Goal: Communication & Community: Answer question/provide support

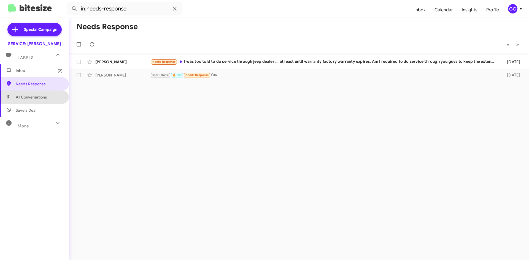
click at [38, 96] on span "All Conversations" at bounding box center [31, 97] width 31 height 6
type input "in:all-conversations"
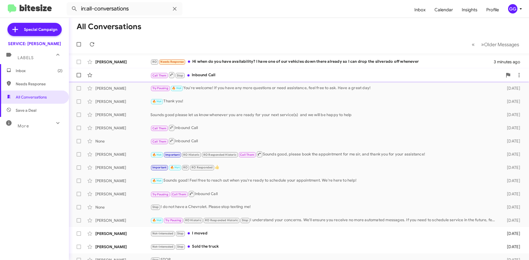
click at [237, 73] on div "Call Them Stop Inbound Call" at bounding box center [326, 75] width 352 height 7
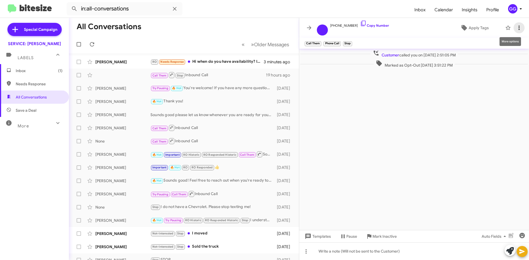
click at [519, 30] on icon at bounding box center [518, 27] width 7 height 7
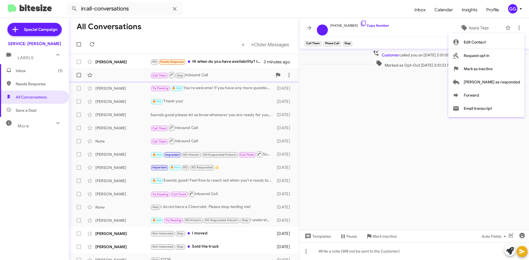
click at [500, 81] on span "[PERSON_NAME] as responded" at bounding box center [491, 81] width 56 height 13
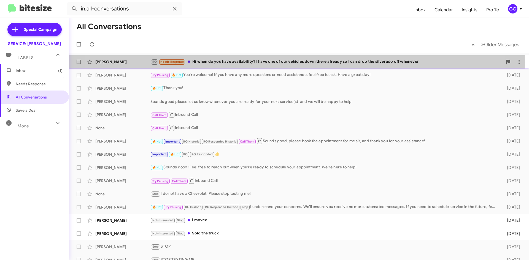
click at [270, 63] on div "RO Needs Response Hi when do you have availability? I have one of our vehicles …" at bounding box center [326, 62] width 352 height 6
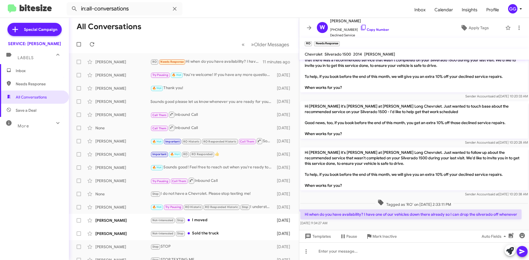
scroll to position [15, 0]
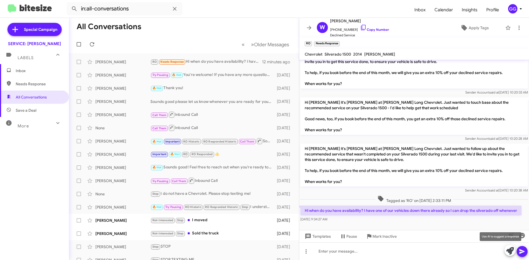
click at [508, 249] on icon at bounding box center [510, 251] width 8 height 8
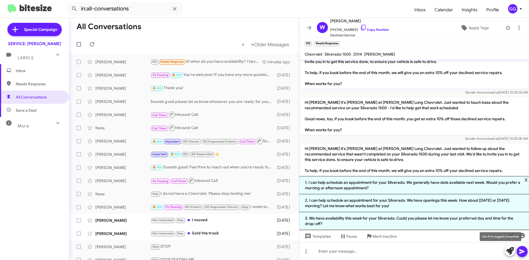
click at [508, 251] on icon at bounding box center [510, 251] width 8 height 8
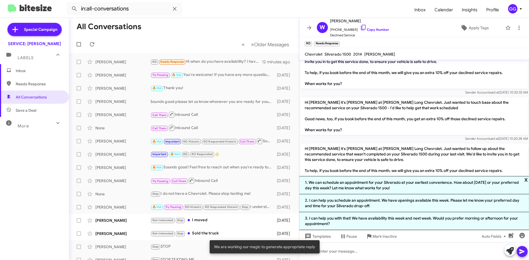
click at [526, 178] on span "x" at bounding box center [526, 179] width 4 height 7
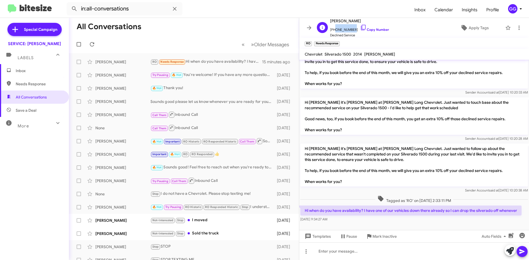
drag, startPoint x: 350, startPoint y: 29, endPoint x: 333, endPoint y: 33, distance: 18.0
click at [333, 32] on span "[PHONE_NUMBER] Copy Number" at bounding box center [359, 28] width 59 height 8
copy span "8155173499"
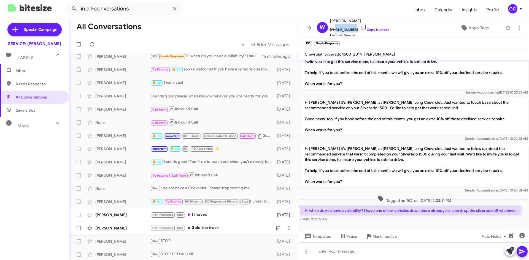
scroll to position [0, 0]
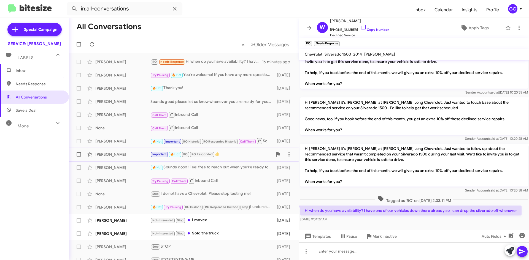
click at [241, 151] on div "Important 🔥 Hot RO RO Responded 👍" at bounding box center [211, 154] width 122 height 6
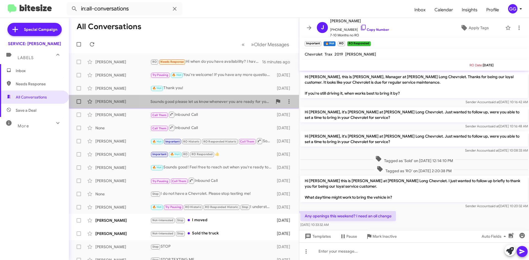
click at [242, 103] on div "Sounds good please let us know whenever you are ready for your next service(s) …" at bounding box center [211, 102] width 122 height 6
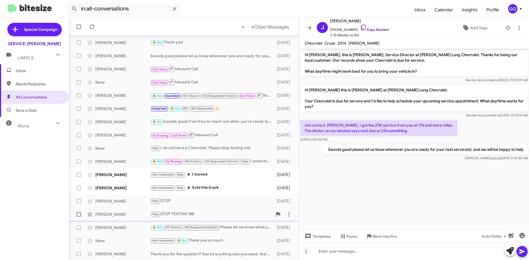
scroll to position [46, 0]
click at [260, 228] on div "🔥 Hot RO Historic RO Responded Historic Please let me know what other services …" at bounding box center [211, 227] width 122 height 6
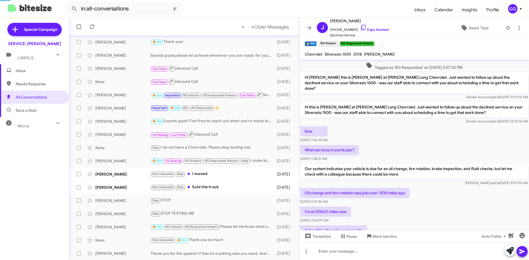
scroll to position [440, 0]
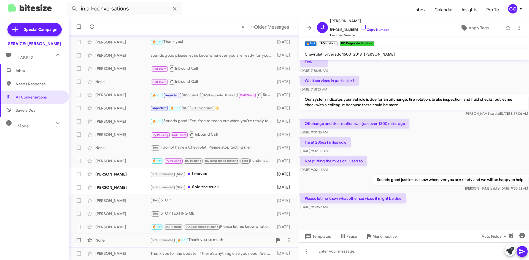
click at [237, 240] on div "Not-Interested 🔥 Hot Thank you so much" at bounding box center [211, 240] width 122 height 6
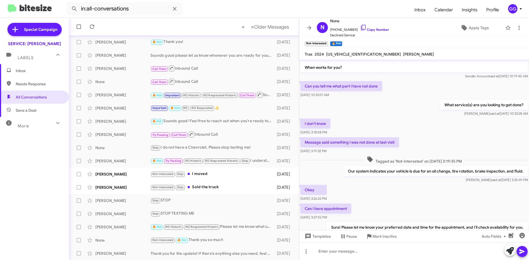
scroll to position [29, 0]
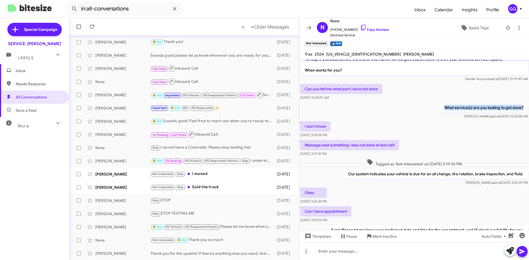
drag, startPoint x: 444, startPoint y: 107, endPoint x: 521, endPoint y: 109, distance: 77.1
click at [521, 109] on p "What service(s) are you looking to get done?" at bounding box center [484, 108] width 88 height 10
copy p "What service(s) are you looking to get done?"
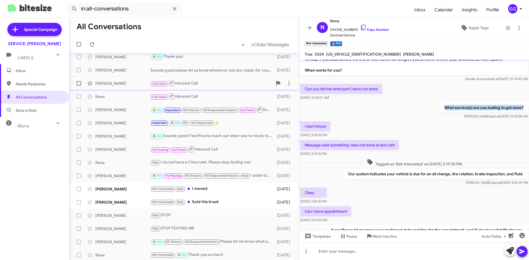
scroll to position [0, 0]
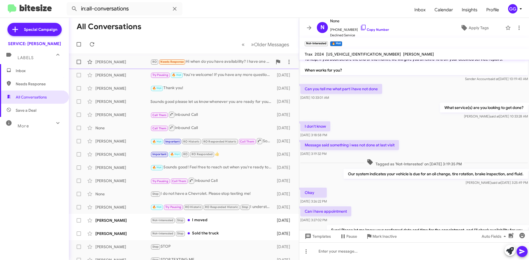
click at [240, 61] on div "RO Needs Response Hi when do you have availability? I have one of our vehicles …" at bounding box center [211, 62] width 122 height 6
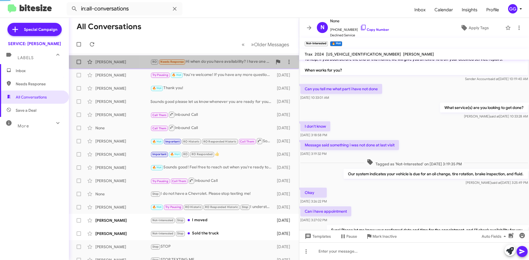
scroll to position [15, 0]
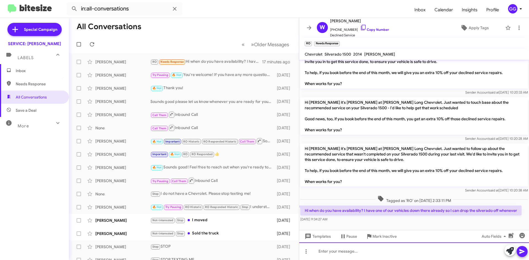
click at [328, 254] on div at bounding box center [414, 252] width 230 height 18
paste div
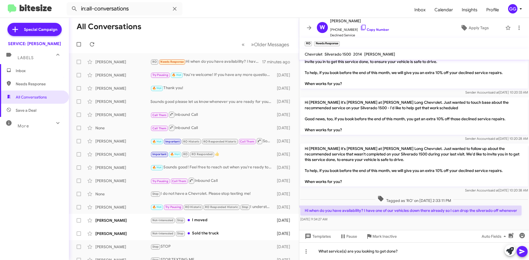
click at [520, 251] on icon at bounding box center [521, 251] width 5 height 5
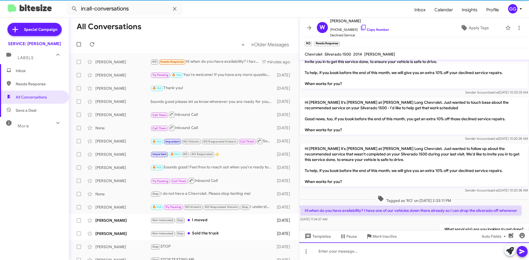
scroll to position [35, 0]
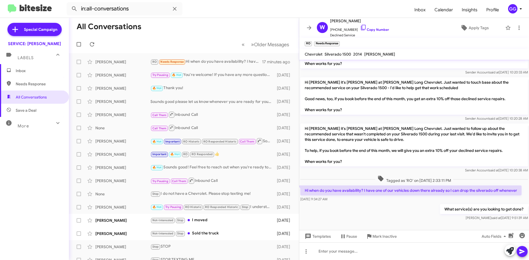
click at [19, 72] on span "Inbox" at bounding box center [39, 71] width 47 height 6
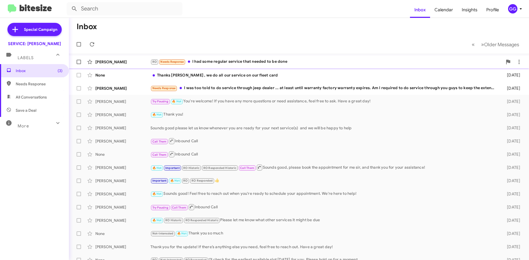
click at [309, 61] on div "RO Needs Response I had some regular service that needed to be done" at bounding box center [326, 62] width 352 height 6
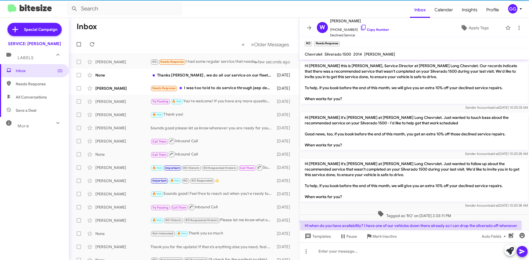
scroll to position [55, 0]
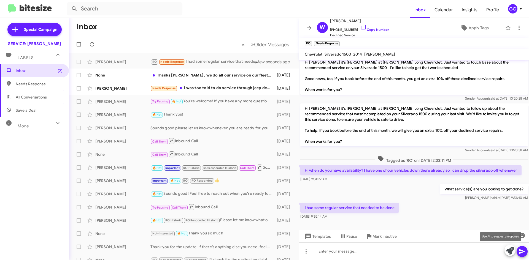
click at [507, 249] on icon at bounding box center [510, 251] width 8 height 8
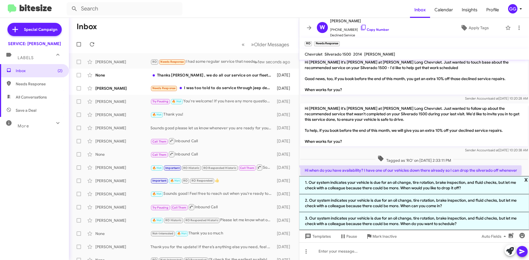
click at [526, 178] on span "x" at bounding box center [526, 179] width 4 height 7
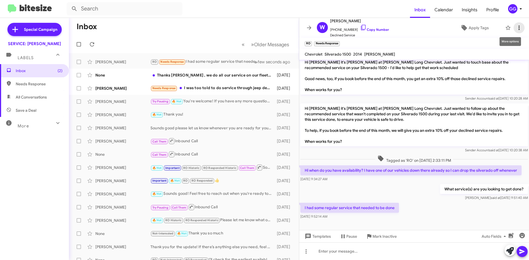
click at [516, 28] on icon at bounding box center [518, 27] width 7 height 7
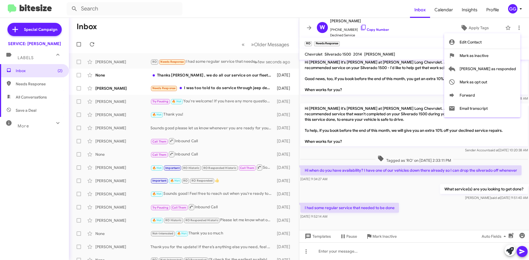
click at [263, 62] on div at bounding box center [264, 130] width 529 height 260
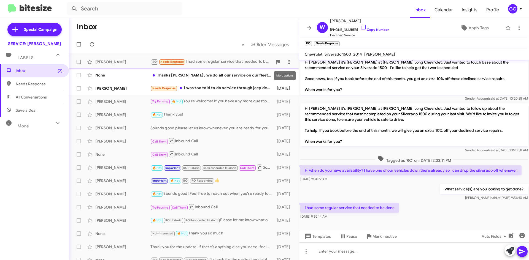
click at [288, 60] on icon at bounding box center [288, 62] width 1 height 4
click at [257, 77] on span "Mark as unread" at bounding box center [243, 76] width 28 height 13
click at [36, 88] on span "Needs Response" at bounding box center [34, 83] width 69 height 13
type input "in:needs-response"
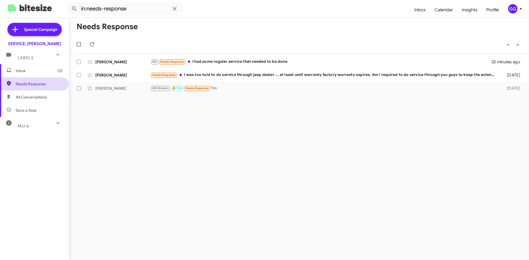
click at [43, 84] on span "Needs Response" at bounding box center [39, 84] width 47 height 6
click at [42, 84] on span "Needs Response" at bounding box center [39, 84] width 47 height 6
click at [24, 93] on span "All Conversations" at bounding box center [34, 97] width 69 height 13
type input "in:all-conversations"
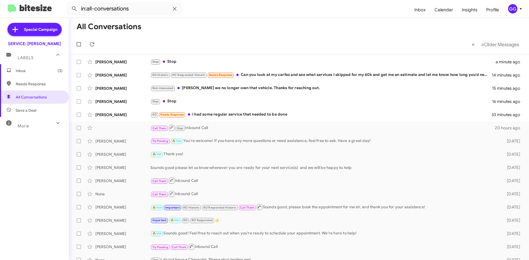
click at [42, 69] on span "Inbox (3)" at bounding box center [39, 71] width 47 height 6
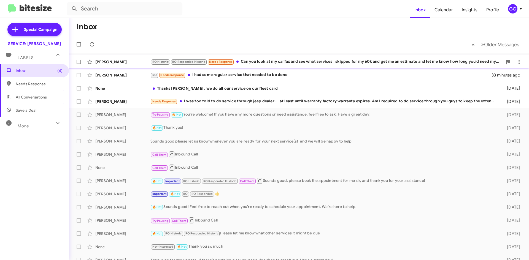
click at [321, 64] on div "RO Historic RO Responded Historic Needs Response Can you look at my carfax and …" at bounding box center [326, 62] width 352 height 6
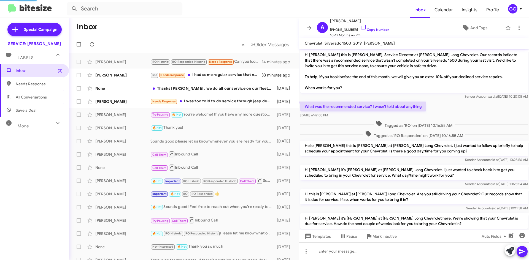
scroll to position [299, 0]
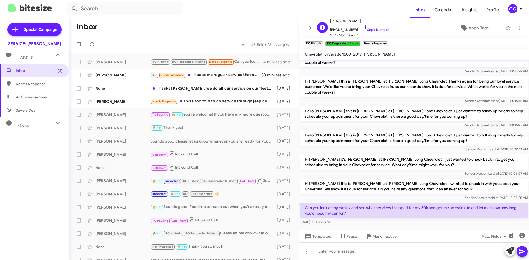
click at [327, 27] on div "A Andrew Gilles +12544821802 Copy Number 10-12 Months no RO" at bounding box center [351, 28] width 74 height 20
drag, startPoint x: 351, startPoint y: 28, endPoint x: 334, endPoint y: 32, distance: 17.8
click at [334, 32] on span "+12544821802 Copy Number" at bounding box center [359, 28] width 59 height 8
copy span "2544821802"
